Goal: Task Accomplishment & Management: Complete application form

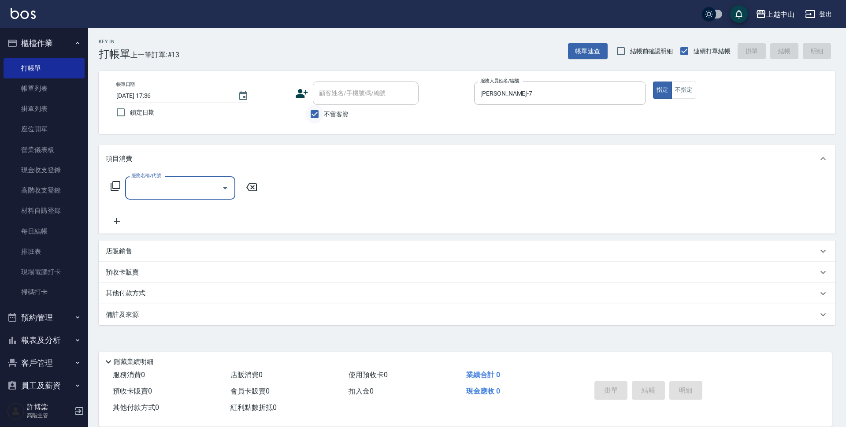
click at [312, 113] on input "不留客資" at bounding box center [314, 114] width 19 height 19
checkbox input "false"
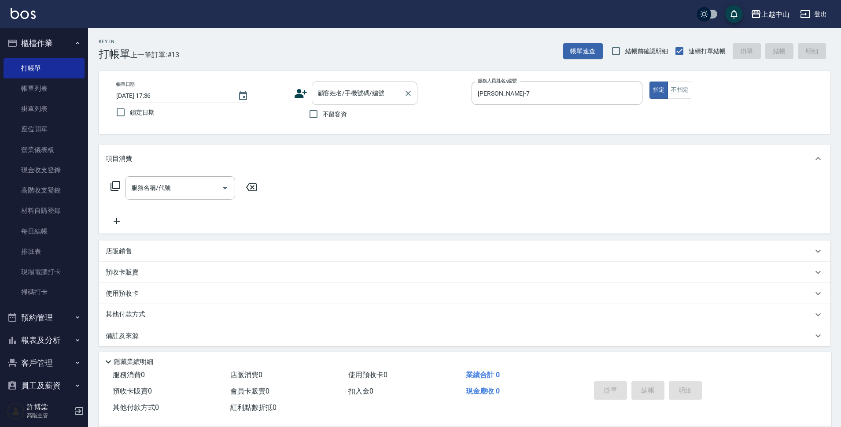
click at [333, 96] on input "顧客姓名/手機號碼/編號" at bounding box center [358, 92] width 85 height 15
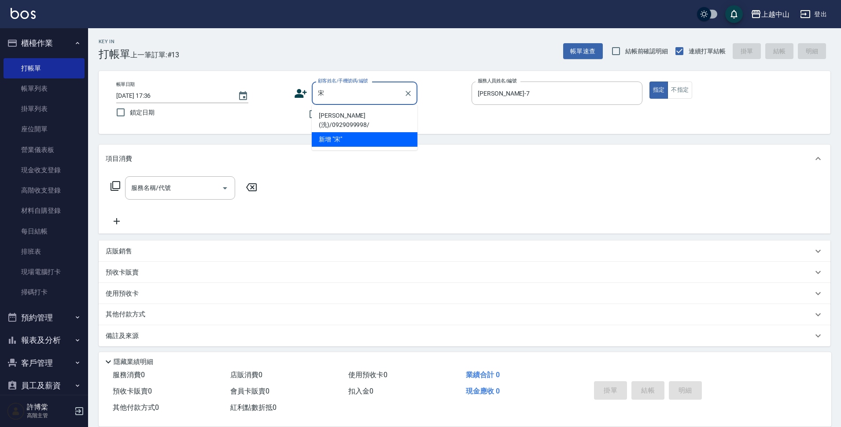
click at [341, 112] on li "[PERSON_NAME](洗)/0929099998/" at bounding box center [365, 120] width 106 height 24
type input "[PERSON_NAME](洗)/0929099998/"
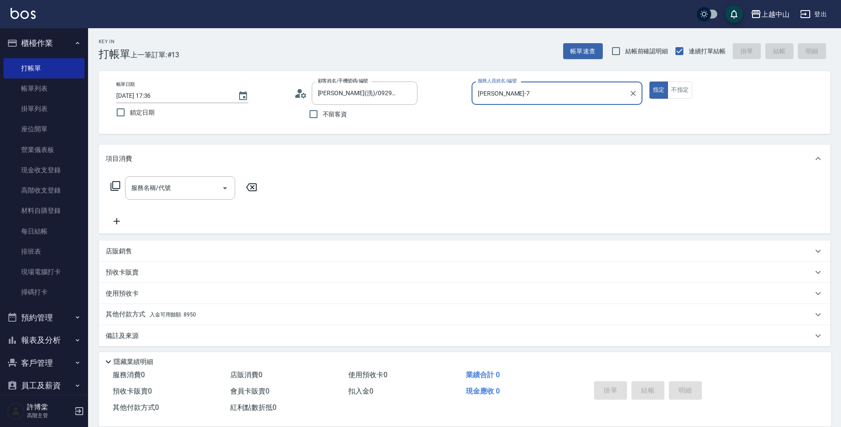
click at [650, 82] on button "指定" at bounding box center [659, 90] width 19 height 17
type button "true"
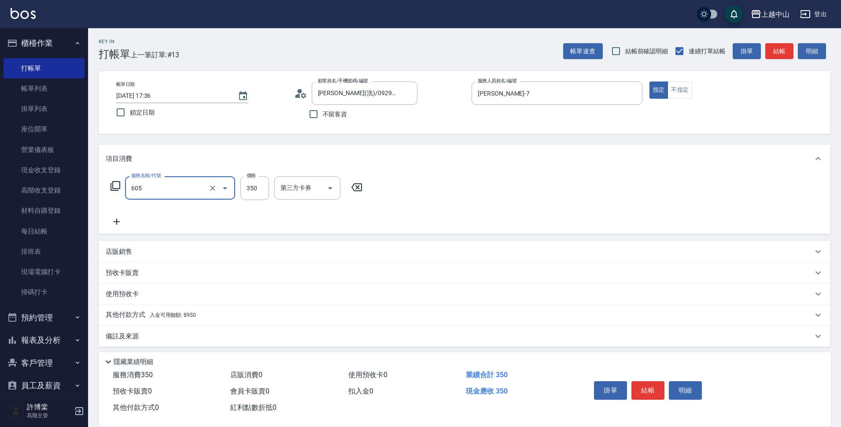
type input "洗髮 (女)(605)"
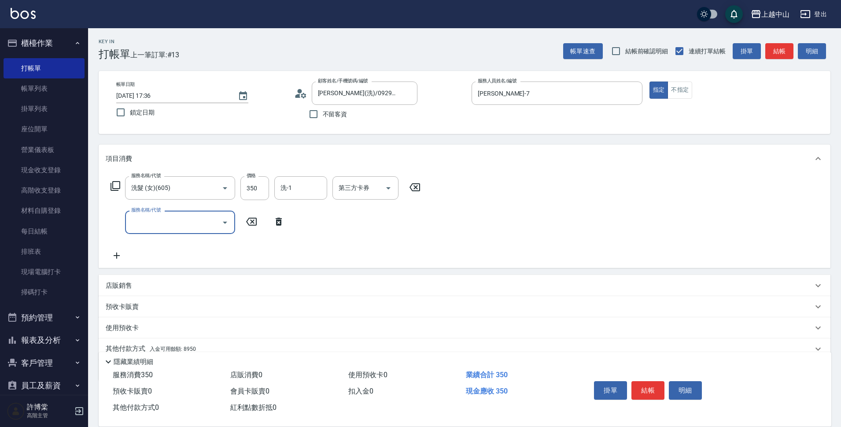
scroll to position [38, 0]
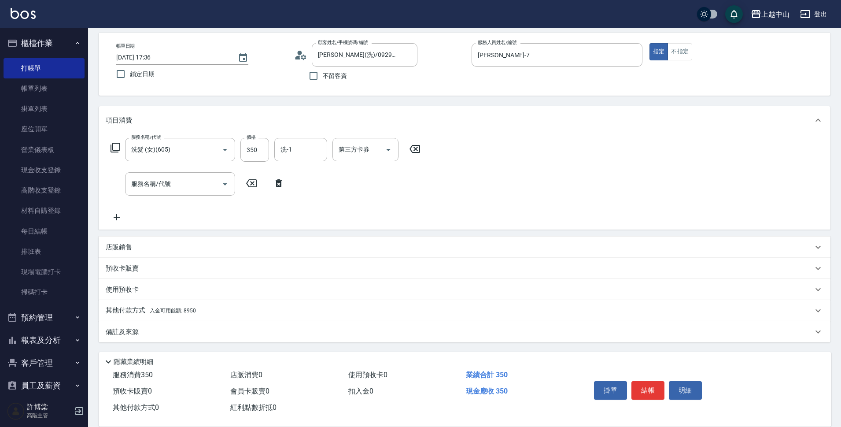
click at [147, 316] on div "其他付款方式 入金可用餘額: 8950" at bounding box center [465, 310] width 732 height 21
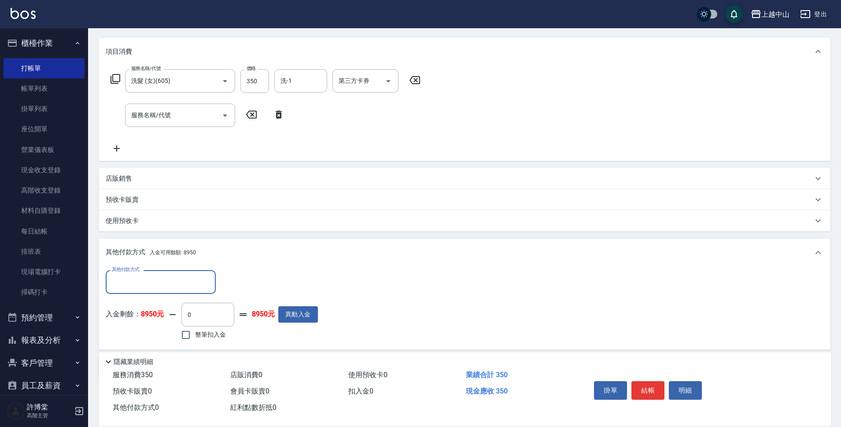
scroll to position [122, 0]
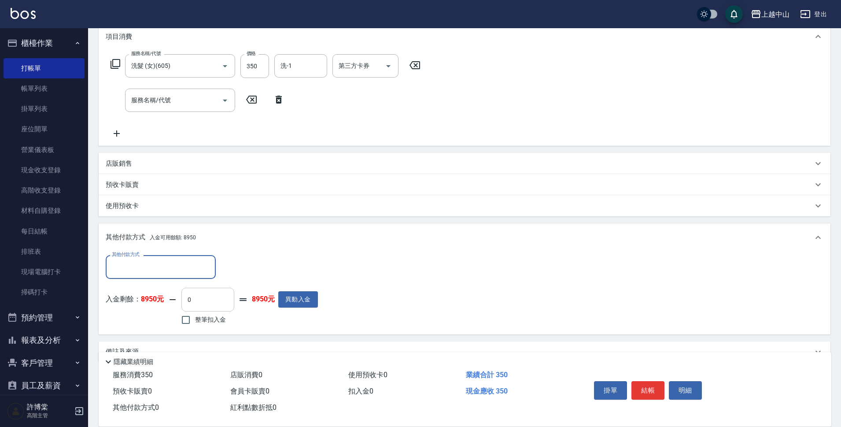
click at [217, 298] on input "0" at bounding box center [208, 300] width 53 height 24
type input "350"
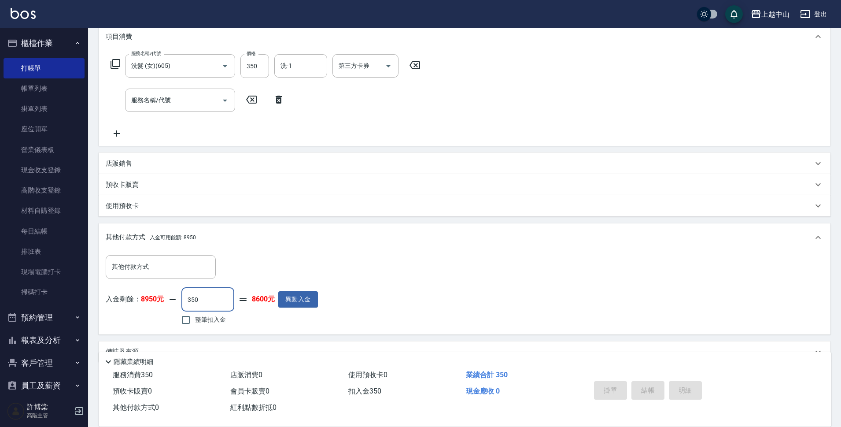
type input "[DATE] 19:15"
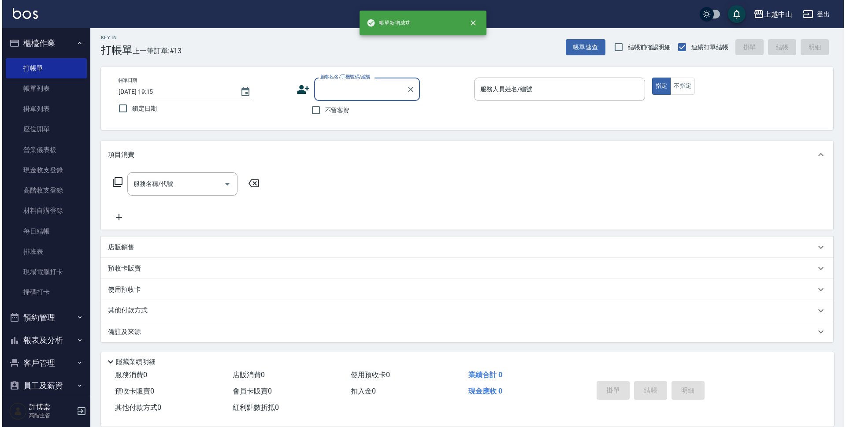
scroll to position [0, 0]
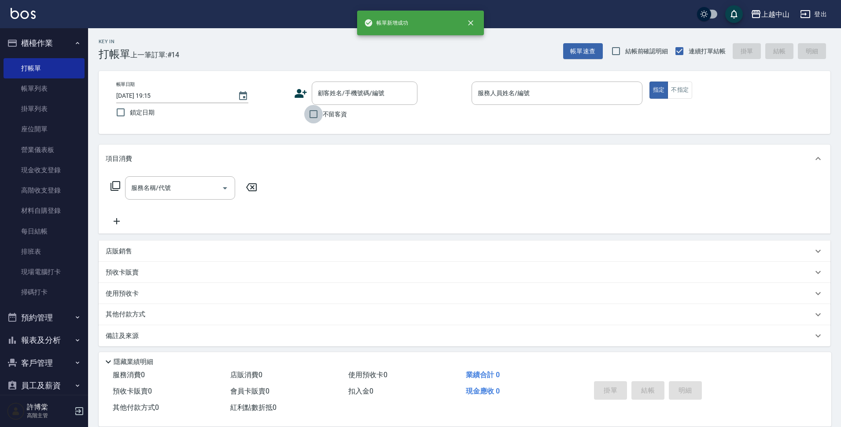
click at [309, 117] on input "不留客資" at bounding box center [313, 114] width 19 height 19
checkbox input "true"
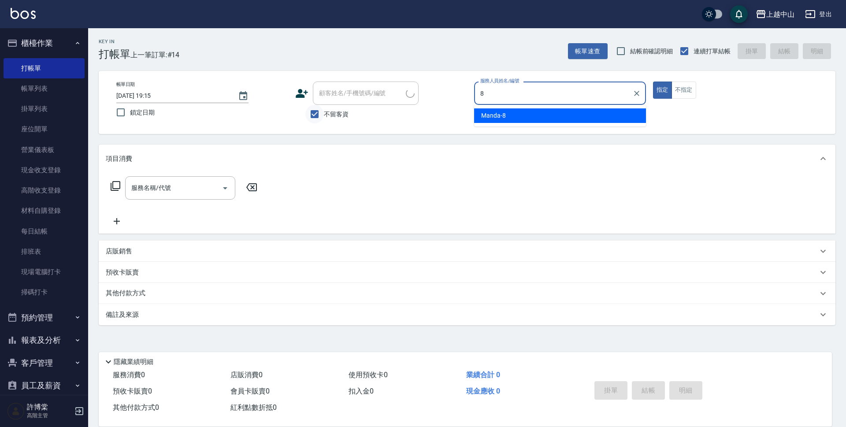
type input "Manda-8"
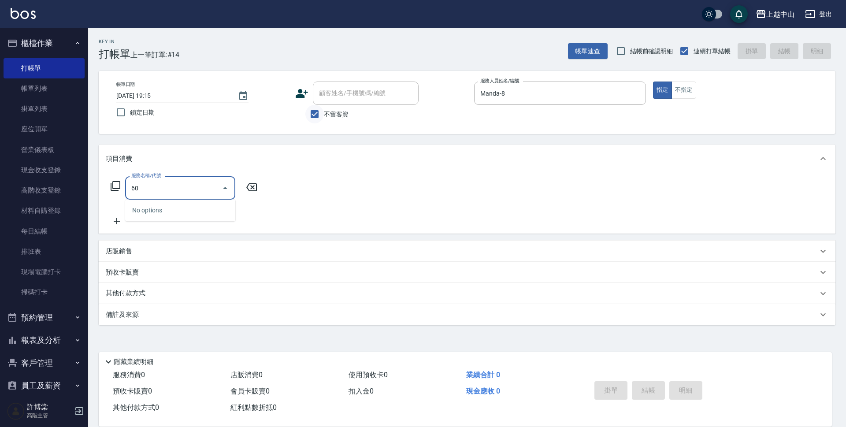
type input "605"
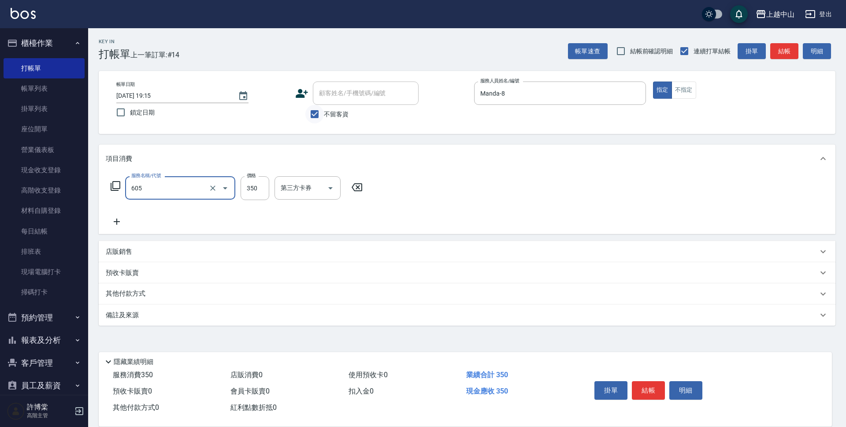
type input "洗髮 (女)(605)"
type input "400"
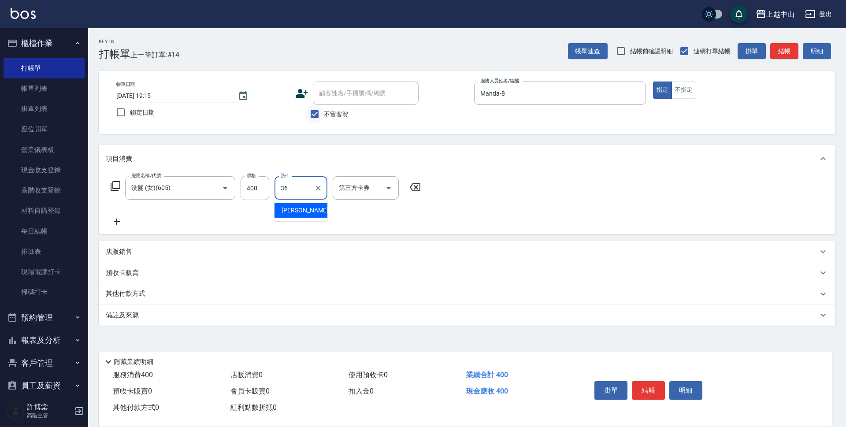
type input "薇慈-36"
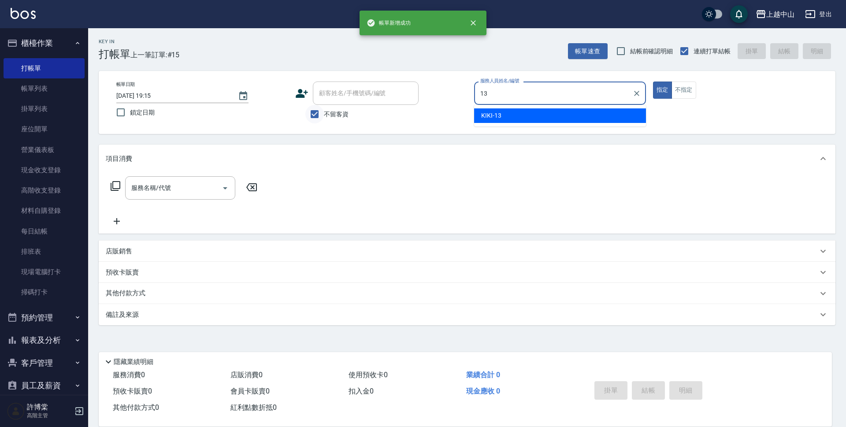
type input "KIKI-13"
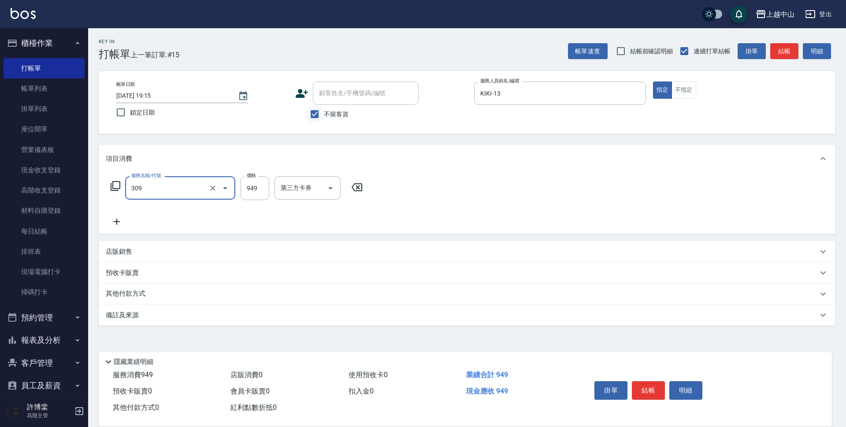
type input "森精萃舒壓調理髮浴(309)"
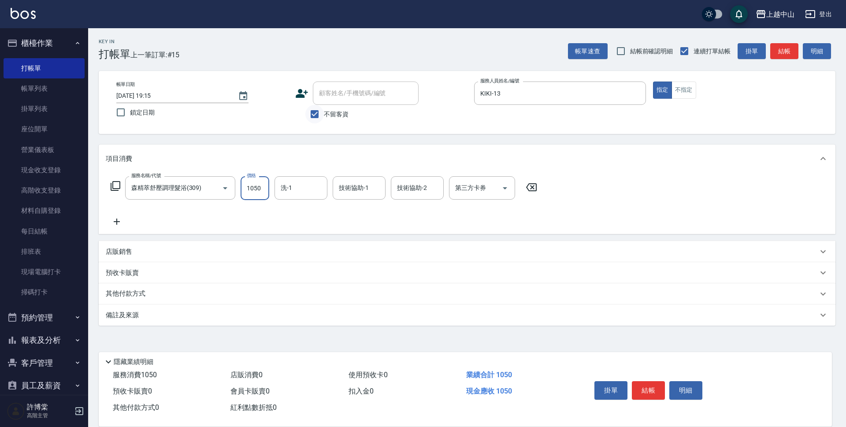
type input "1050"
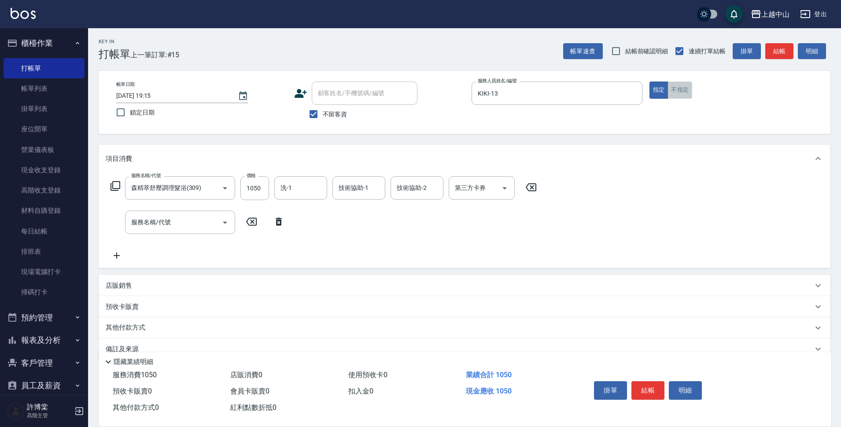
click at [675, 97] on button "不指定" at bounding box center [680, 90] width 25 height 17
type button "false"
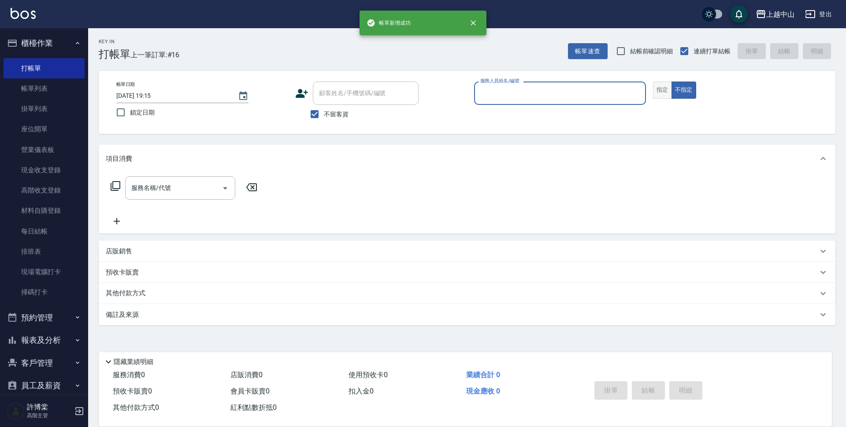
click at [660, 89] on button "指定" at bounding box center [662, 90] width 19 height 17
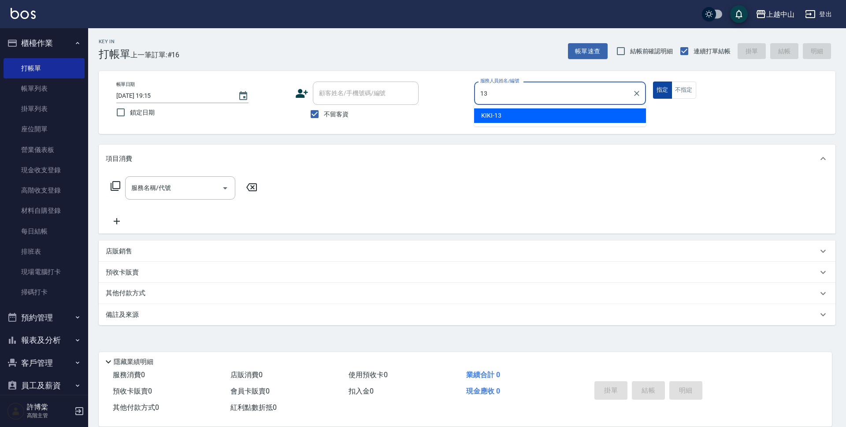
type input "KIKI-13"
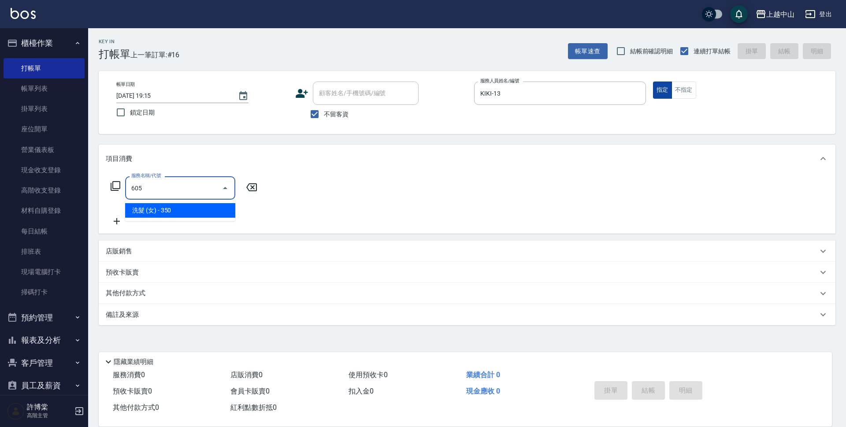
type input "洗髮 (女)(605)"
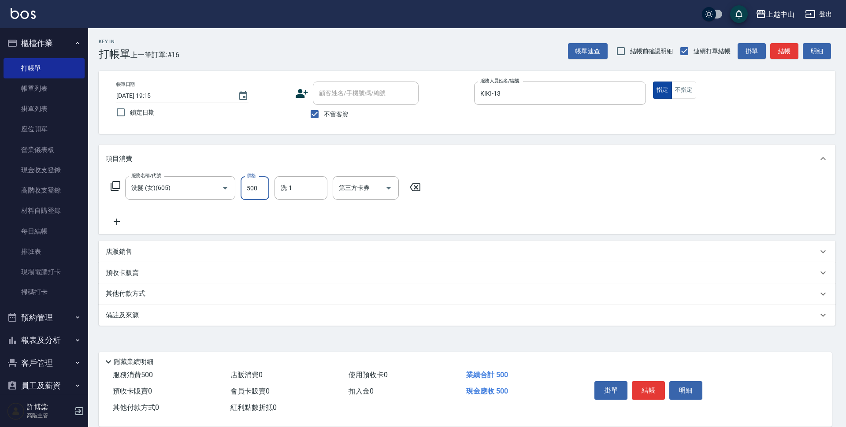
type input "500"
type input "薇慈-36"
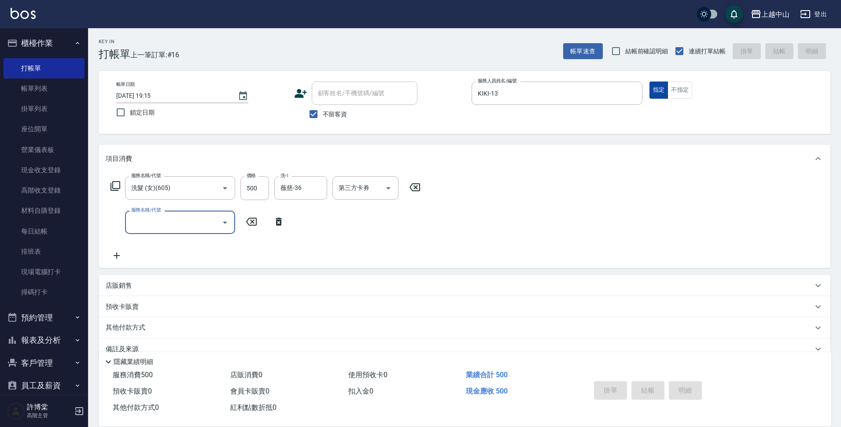
type input "[DATE] 19:17"
